Goal: Information Seeking & Learning: Learn about a topic

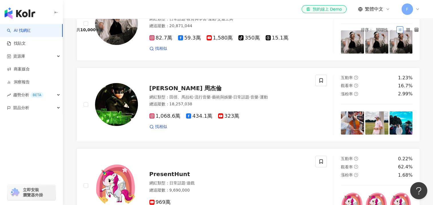
scroll to position [9, 0]
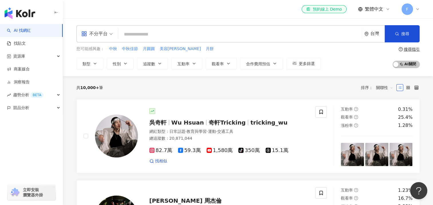
click at [391, 88] on span "關聯性" at bounding box center [384, 87] width 17 height 9
click at [381, 110] on div "追蹤數" at bounding box center [384, 109] width 14 height 6
